Goal: Navigation & Orientation: Find specific page/section

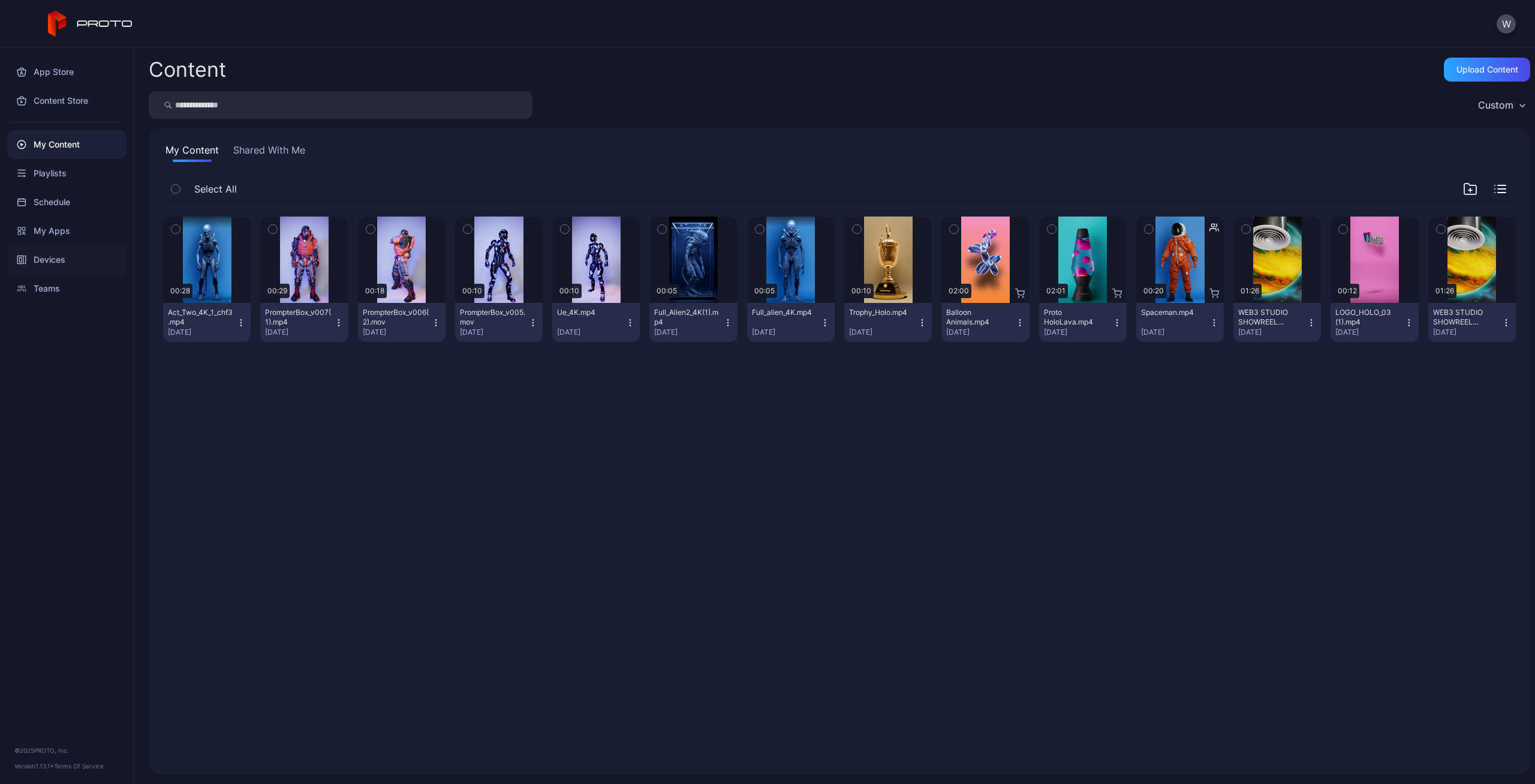
click at [60, 265] on div "Devices" at bounding box center [67, 259] width 119 height 29
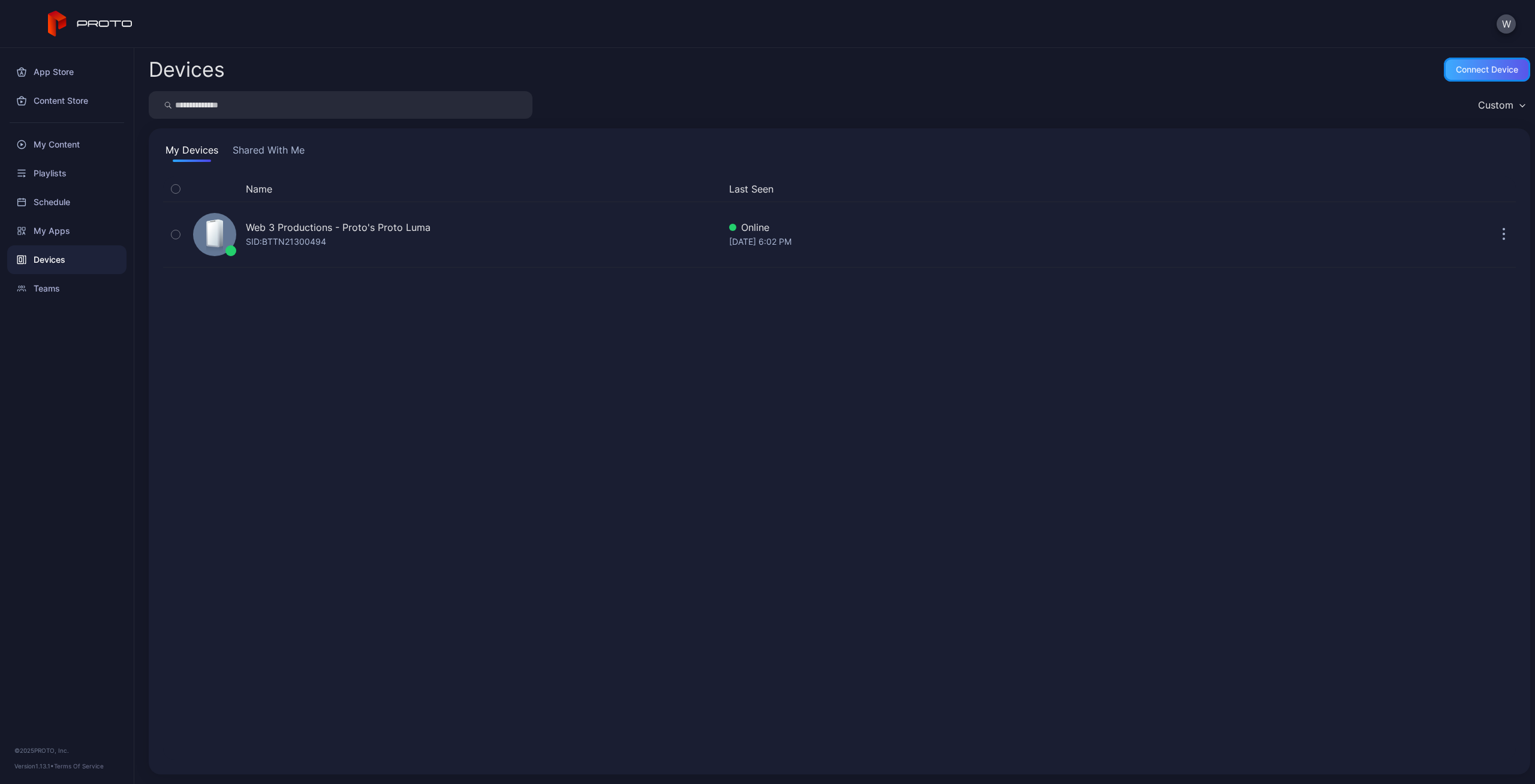
click at [1480, 68] on div "Connect device" at bounding box center [1487, 70] width 62 height 9
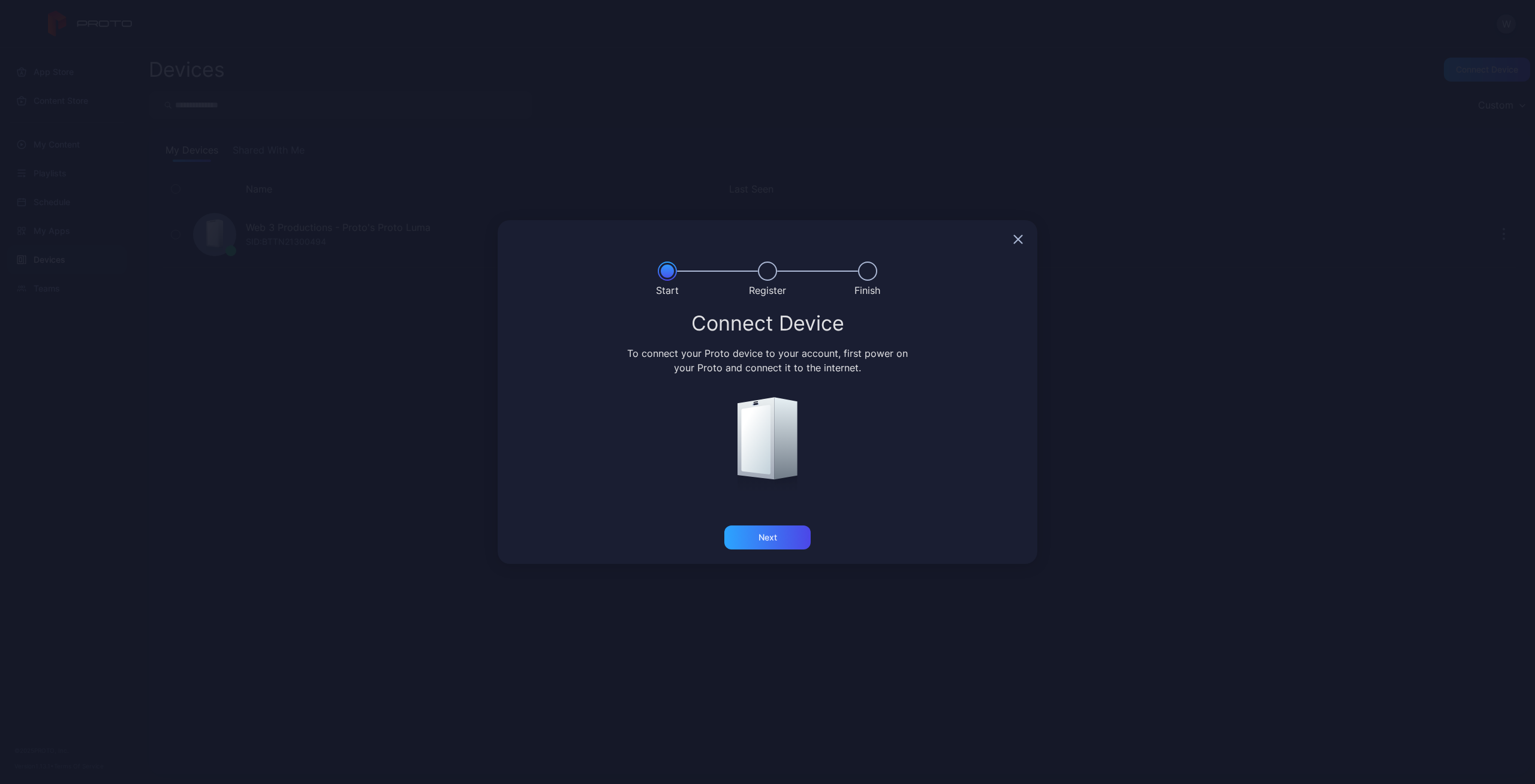
click at [1015, 237] on icon "button" at bounding box center [1018, 239] width 9 height 9
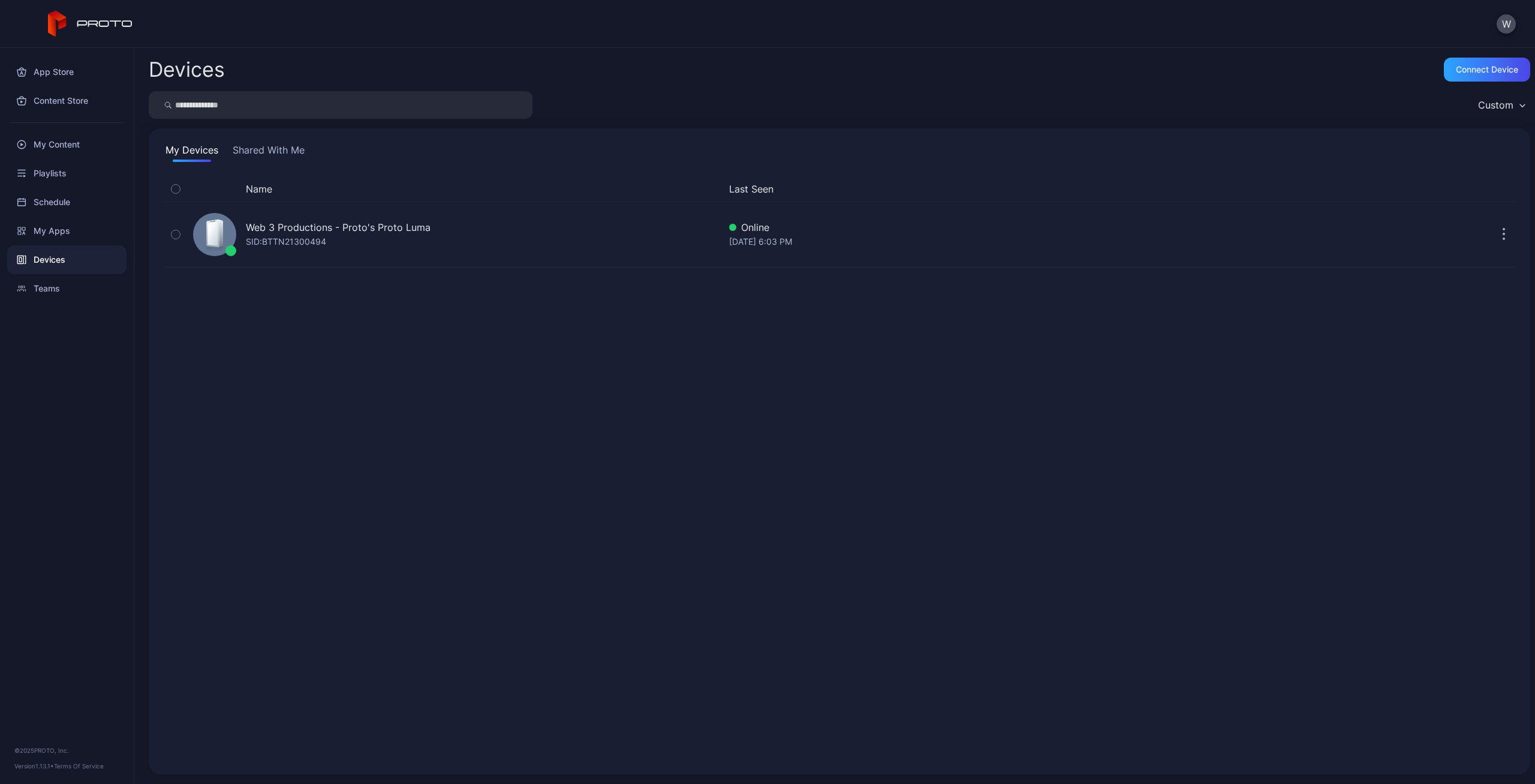
click at [581, 430] on div "Name Last Seen Web 3 Productions - Proto's Proto [PERSON_NAME]: BTTN21300494 On…" at bounding box center [839, 468] width 1353 height 583
click at [38, 142] on div "My Content" at bounding box center [67, 144] width 119 height 29
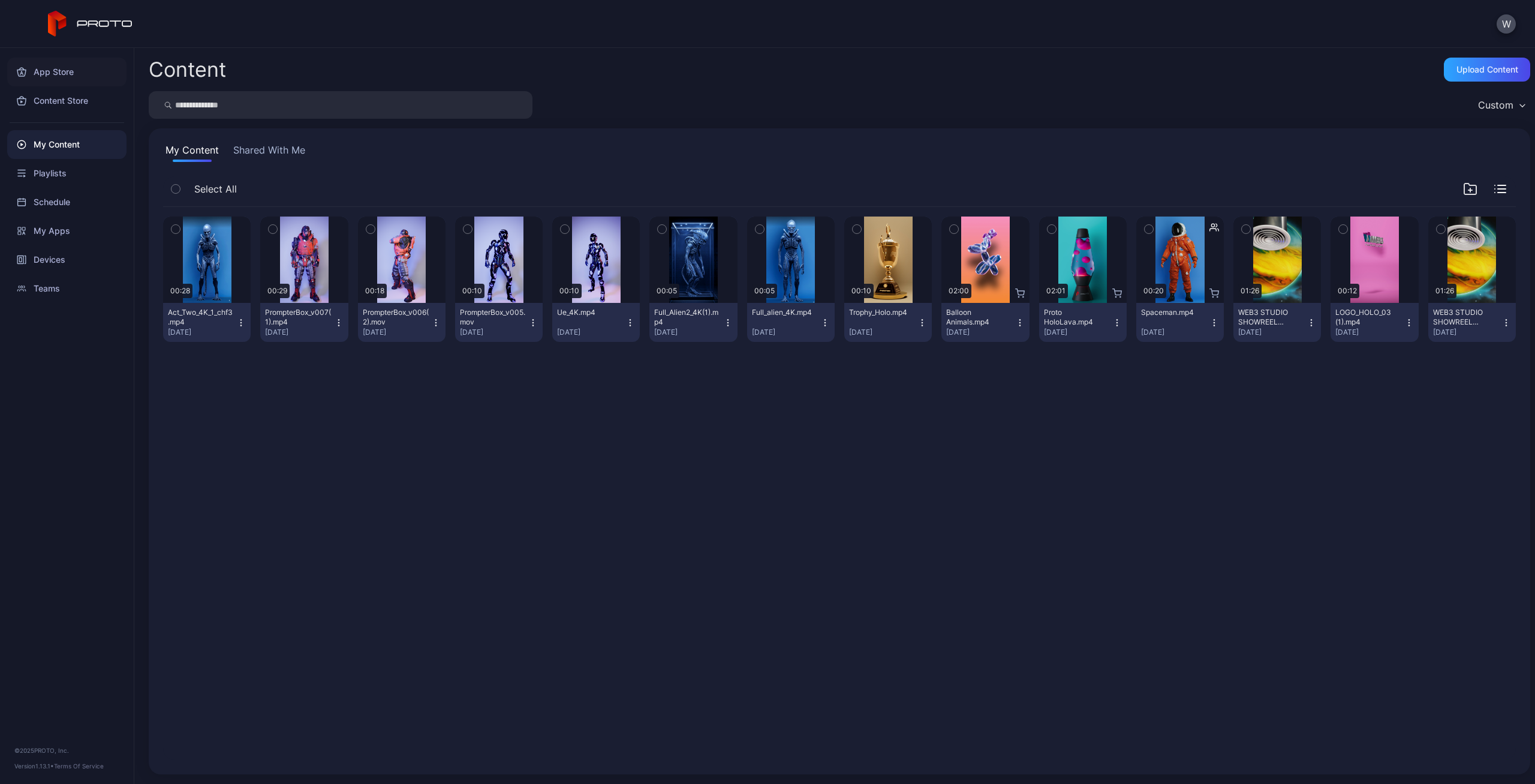
click at [33, 65] on div "App Store" at bounding box center [67, 72] width 119 height 29
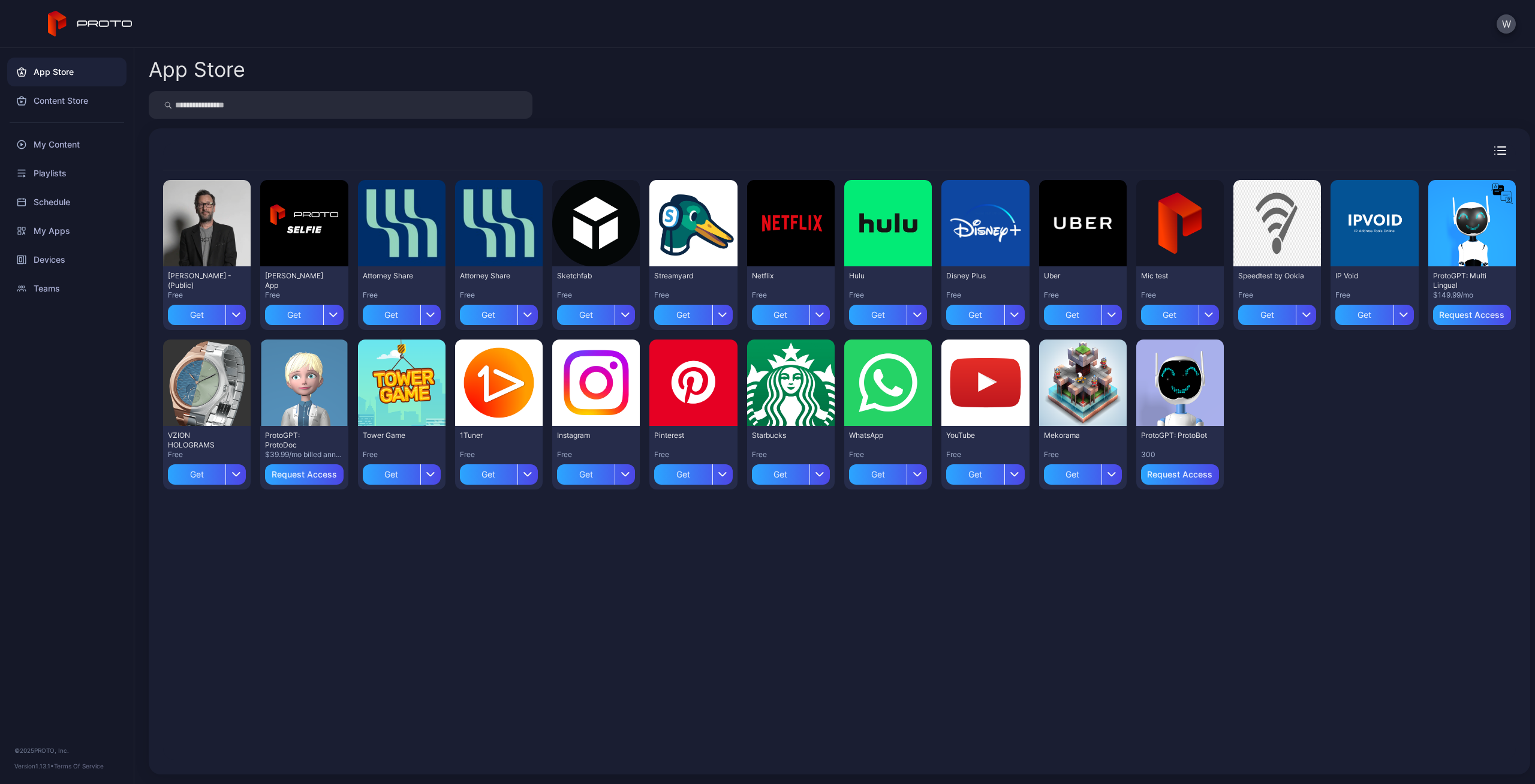
click at [1389, 540] on div "Preview [PERSON_NAME] N Persona - (Public) Free Get Preview [PERSON_NAME] App F…" at bounding box center [839, 465] width 1353 height 590
click at [59, 145] on div "My Content" at bounding box center [67, 144] width 119 height 29
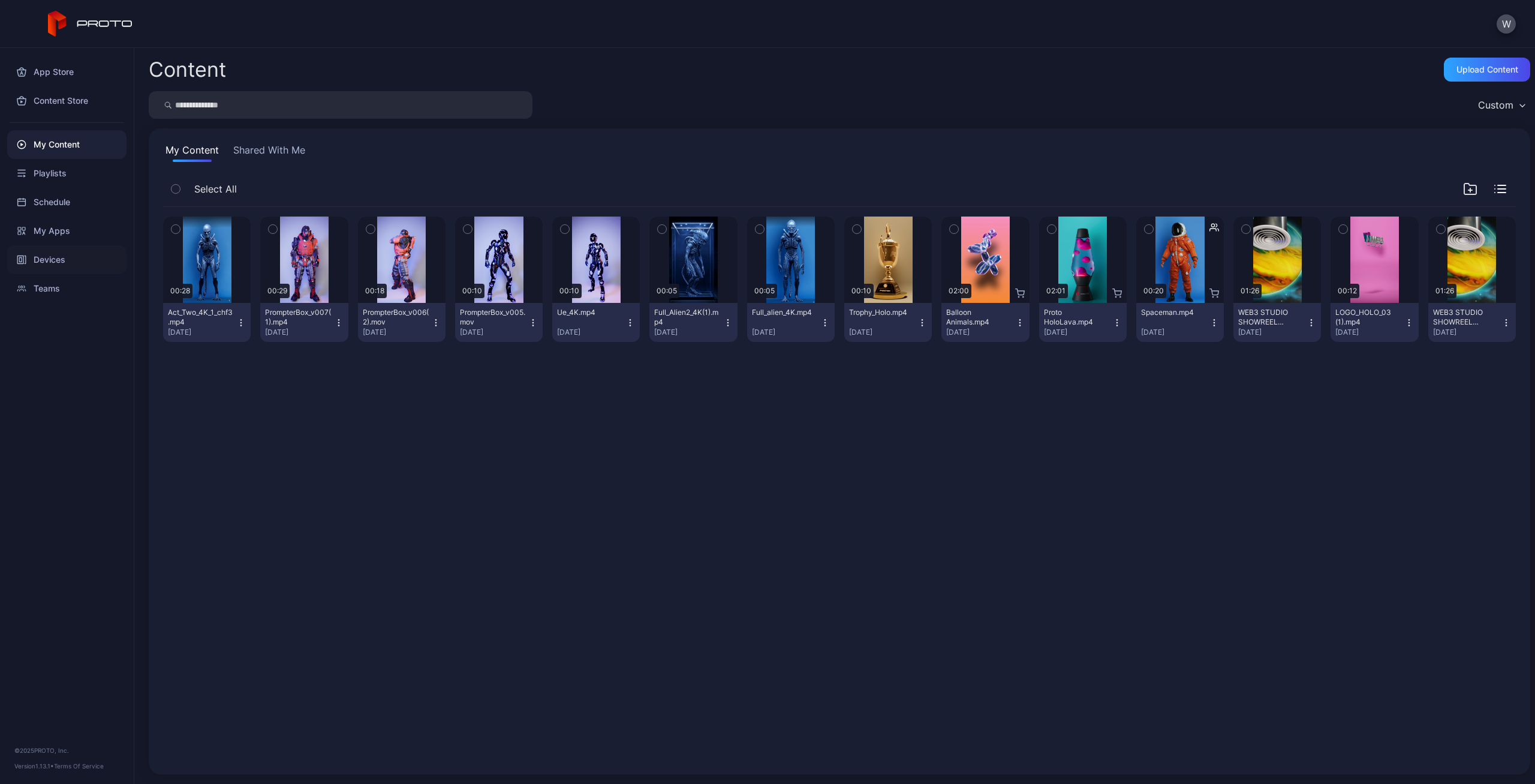
click at [50, 268] on div "Devices" at bounding box center [67, 259] width 119 height 29
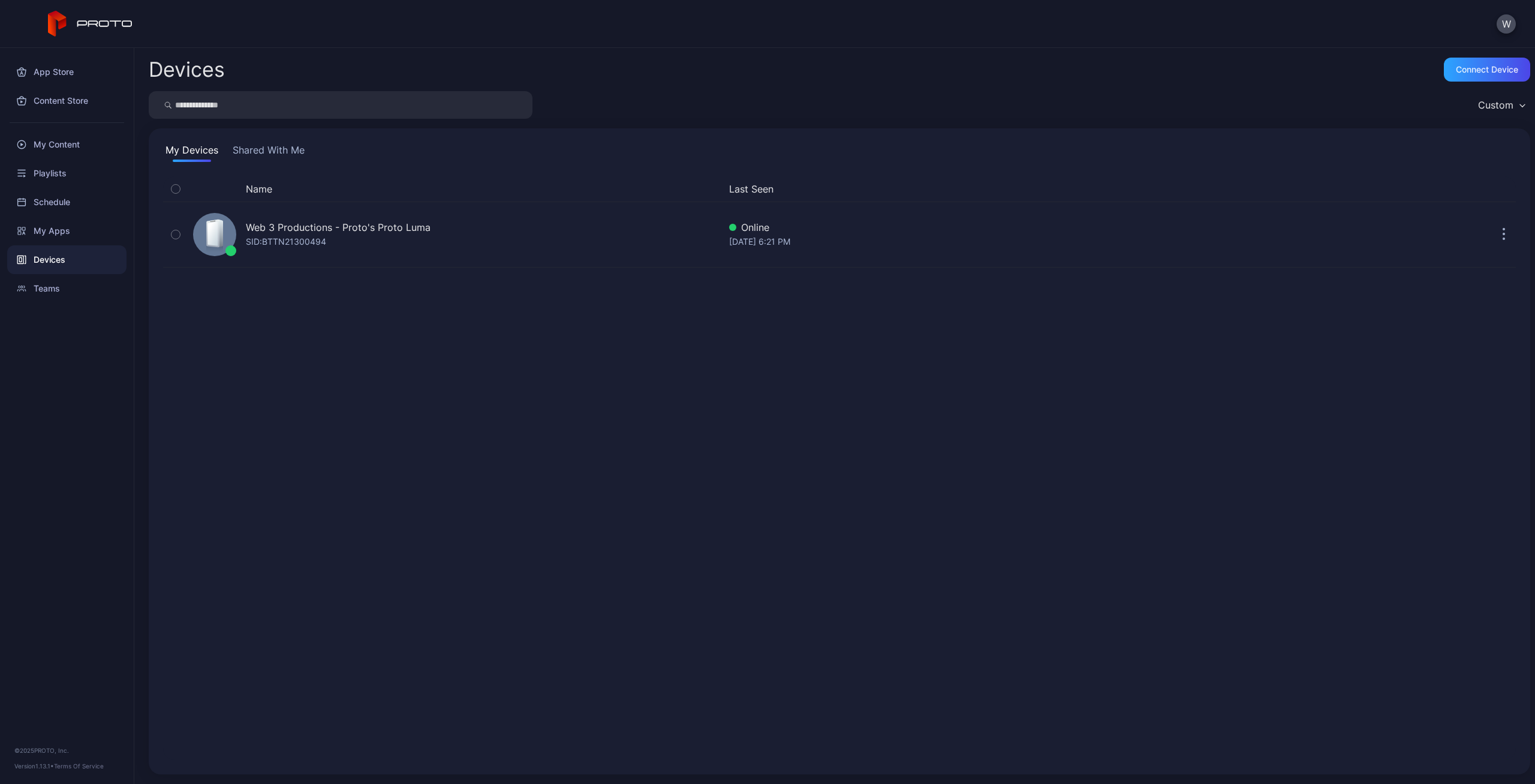
click at [762, 509] on div "Name Last Seen Web 3 Productions - Proto's Proto [PERSON_NAME]: BTTN21300494 On…" at bounding box center [839, 468] width 1353 height 583
click at [1044, 512] on div "Name Last Seen Web 3 Productions - Proto's Proto [PERSON_NAME]: BTTN21300494 On…" at bounding box center [839, 468] width 1353 height 583
